Goal: Check status: Check status

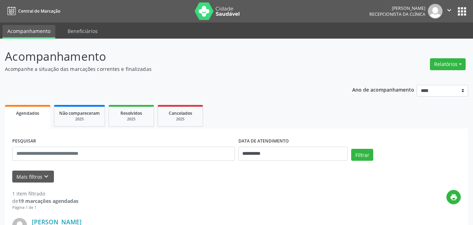
click at [326, 66] on p "Acompanhe a situação das marcações correntes e finalizadas" at bounding box center [167, 68] width 324 height 7
click at [298, 151] on input "**********" at bounding box center [294, 153] width 110 height 14
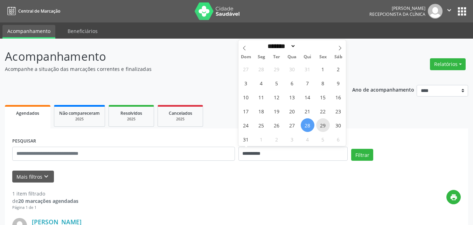
click at [324, 126] on span "29" at bounding box center [323, 125] width 14 height 14
type input "**********"
click at [324, 126] on span "29" at bounding box center [323, 125] width 14 height 14
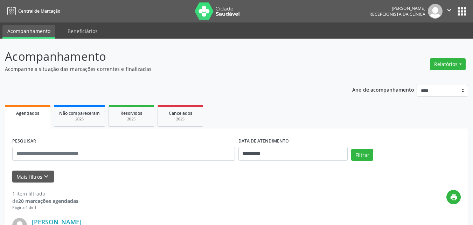
click at [268, 76] on div "**********" at bounding box center [236, 186] width 463 height 277
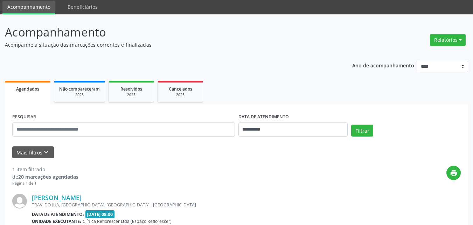
scroll to position [70, 0]
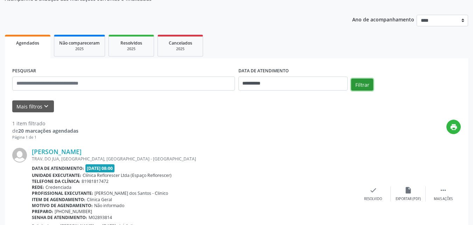
click at [359, 87] on button "Filtrar" at bounding box center [362, 84] width 22 height 12
click at [363, 85] on button "Filtrar" at bounding box center [362, 84] width 22 height 12
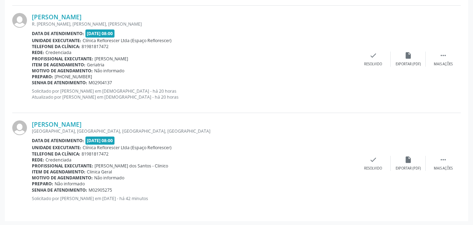
scroll to position [741, 0]
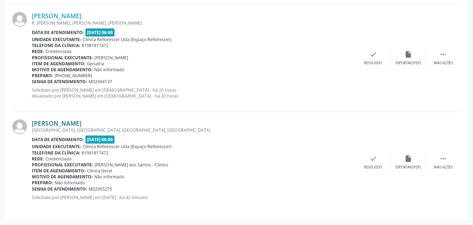
click at [75, 126] on link "[PERSON_NAME]" at bounding box center [57, 123] width 50 height 8
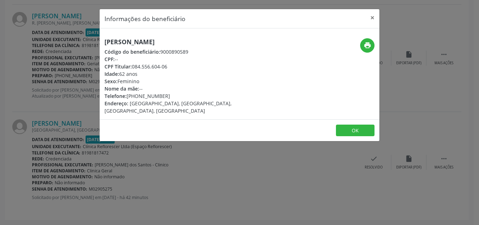
drag, startPoint x: 104, startPoint y: 41, endPoint x: 250, endPoint y: 40, distance: 146.8
click at [251, 40] on div "Maria de Fatima da Silva Cavalcanti Código do beneficiário: 9000890589 CPF: -- …" at bounding box center [192, 76] width 186 height 76
copy h5 "[PERSON_NAME]"
click at [172, 58] on div "CPF: --" at bounding box center [192, 58] width 177 height 7
drag, startPoint x: 160, startPoint y: 51, endPoint x: 194, endPoint y: 51, distance: 34.3
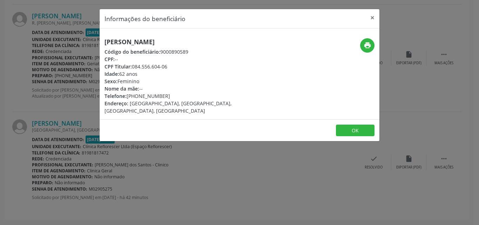
click at [194, 51] on div "Código do beneficiário: 9000890589" at bounding box center [192, 51] width 177 height 7
copy div "9000890589"
drag, startPoint x: 132, startPoint y: 67, endPoint x: 176, endPoint y: 64, distance: 43.9
click at [176, 64] on div "CPF Titular: 084.556.604-06" at bounding box center [192, 66] width 177 height 7
copy div "084.556.604-06"
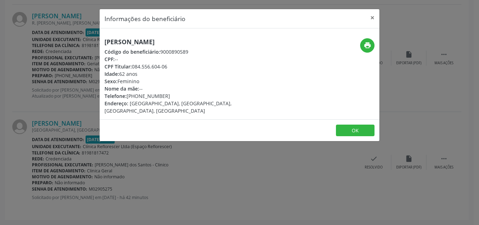
drag, startPoint x: 128, startPoint y: 95, endPoint x: 174, endPoint y: 95, distance: 46.2
click at [174, 95] on div "Telefone: (81) 99227-6660" at bounding box center [192, 95] width 177 height 7
copy div "(81) 99227-6660"
click at [373, 46] on button "print" at bounding box center [367, 45] width 14 height 14
click at [346, 124] on button "OK" at bounding box center [355, 130] width 39 height 12
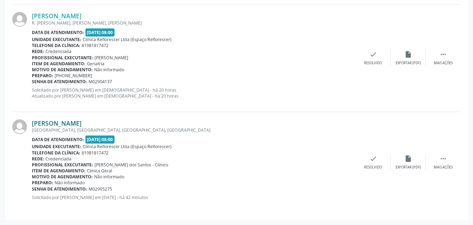
click at [55, 120] on link "[PERSON_NAME]" at bounding box center [57, 123] width 50 height 8
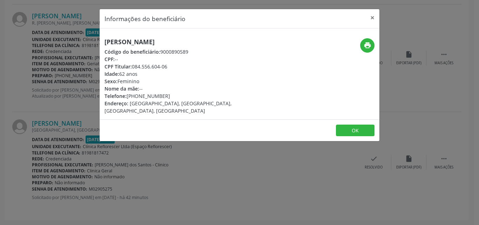
drag, startPoint x: 104, startPoint y: 41, endPoint x: 235, endPoint y: 46, distance: 130.7
click at [235, 46] on div "Maria de Fatima da Silva Cavalcanti Código do beneficiário: 9000890589 CPF: -- …" at bounding box center [192, 76] width 186 height 76
copy h5 "[PERSON_NAME]"
click at [360, 124] on button "OK" at bounding box center [355, 130] width 39 height 12
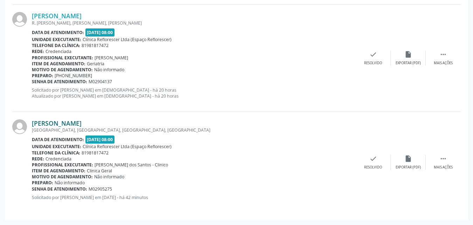
click at [72, 121] on link "[PERSON_NAME]" at bounding box center [57, 123] width 50 height 8
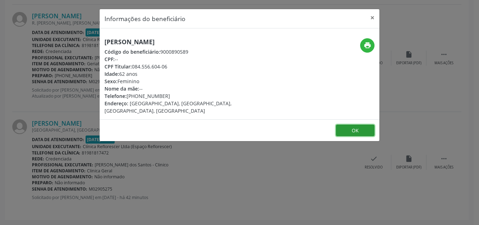
click at [362, 128] on button "OK" at bounding box center [355, 130] width 39 height 12
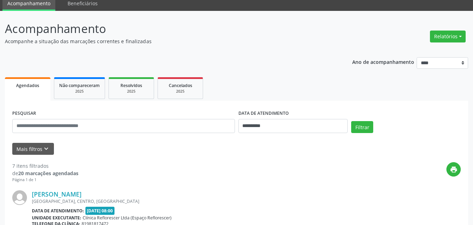
scroll to position [40, 0]
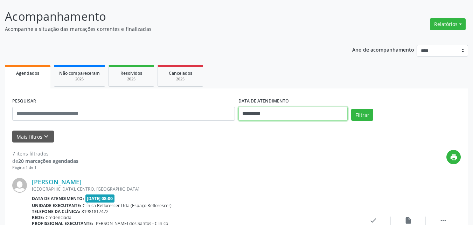
click at [262, 114] on input "**********" at bounding box center [294, 113] width 110 height 14
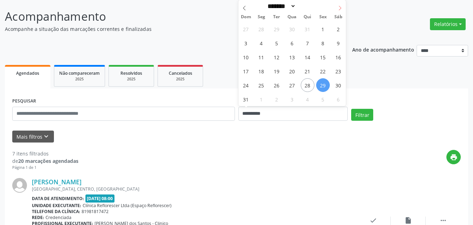
click at [339, 8] on icon at bounding box center [340, 8] width 5 height 5
select select "*"
click at [266, 32] on span "1" at bounding box center [262, 29] width 14 height 14
type input "**********"
click at [266, 32] on span "1" at bounding box center [262, 29] width 14 height 14
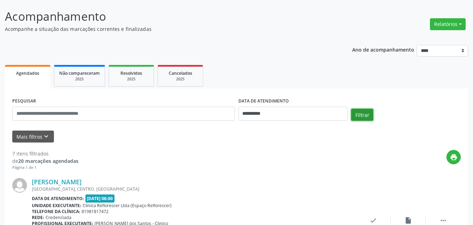
click at [360, 118] on button "Filtrar" at bounding box center [362, 115] width 22 height 12
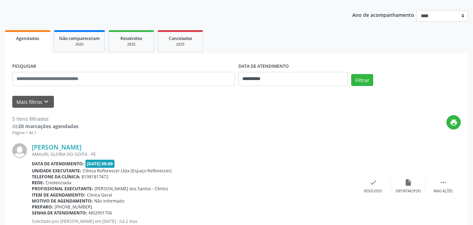
scroll to position [75, 0]
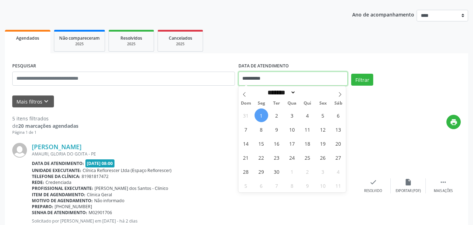
click at [257, 76] on input "**********" at bounding box center [294, 78] width 110 height 14
click at [278, 115] on span "2" at bounding box center [277, 115] width 14 height 14
type input "**********"
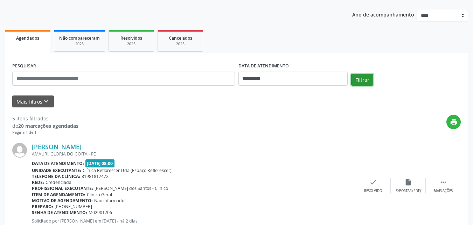
click at [365, 81] on button "Filtrar" at bounding box center [362, 80] width 22 height 12
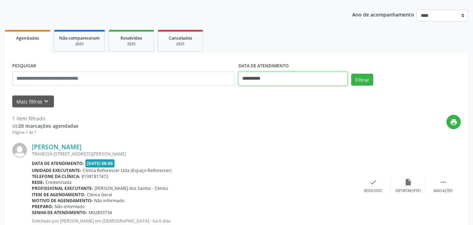
click at [326, 80] on input "**********" at bounding box center [294, 78] width 110 height 14
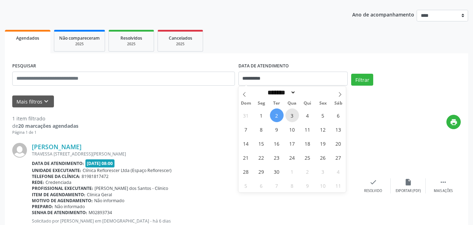
click at [295, 116] on span "3" at bounding box center [293, 115] width 14 height 14
type input "**********"
click at [322, 117] on span "5" at bounding box center [323, 115] width 14 height 14
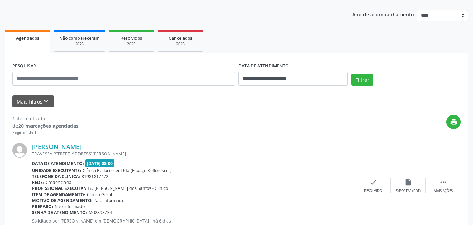
click at [356, 85] on div "Filtrar" at bounding box center [406, 82] width 113 height 17
click at [361, 80] on button "Filtrar" at bounding box center [362, 80] width 22 height 12
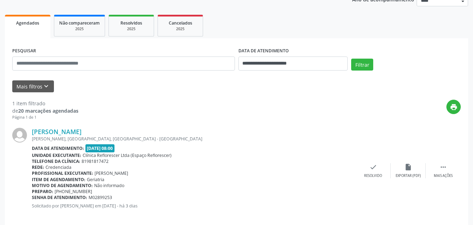
scroll to position [98, 0]
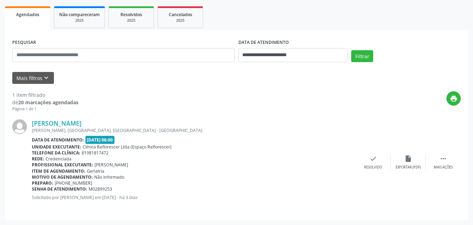
click at [257, 117] on div "Denice Maria de Melo Silva JOSE ISIDORO, CENTRO, LAGOA DE ITAENGA - PE Data de …" at bounding box center [236, 162] width 449 height 101
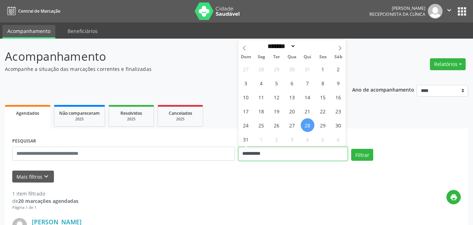
click at [286, 156] on input "**********" at bounding box center [294, 153] width 110 height 14
click at [307, 120] on span "28" at bounding box center [308, 125] width 14 height 14
type input "**********"
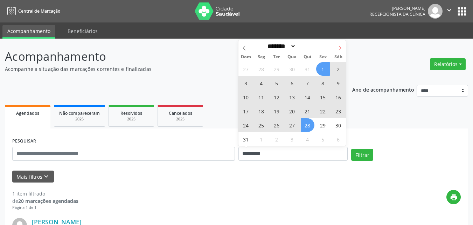
click at [339, 48] on icon at bounding box center [340, 48] width 5 height 5
select select "*"
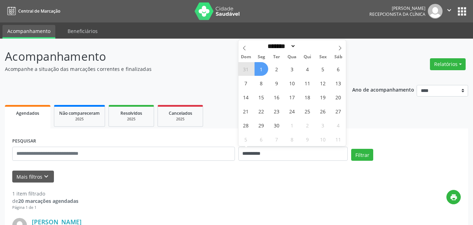
click at [259, 70] on span "1" at bounding box center [262, 69] width 14 height 14
click at [259, 70] on p "Acompanhe a situação das marcações correntes e finalizadas" at bounding box center [167, 68] width 324 height 7
select select "*"
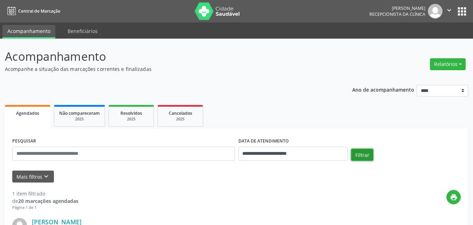
click at [358, 153] on button "Filtrar" at bounding box center [362, 155] width 22 height 12
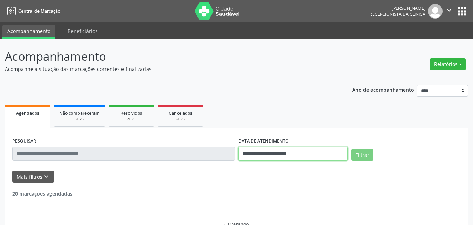
click at [324, 152] on input "**********" at bounding box center [294, 153] width 110 height 14
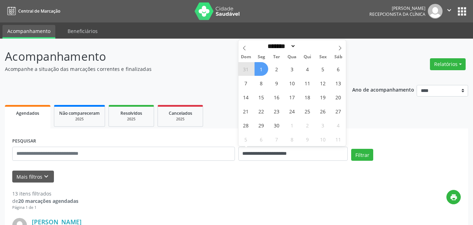
click at [263, 68] on span "1" at bounding box center [262, 69] width 14 height 14
type input "**********"
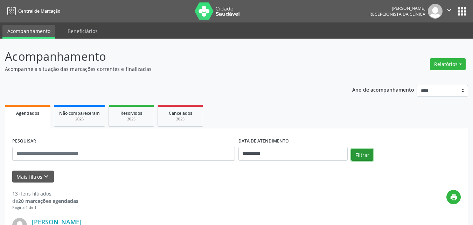
click at [366, 156] on button "Filtrar" at bounding box center [362, 155] width 22 height 12
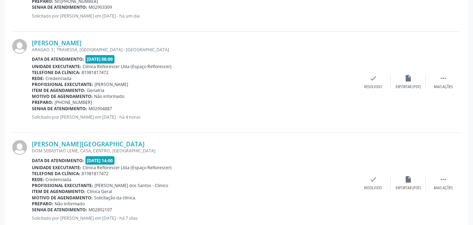
scroll to position [490, 0]
